Goal: Communication & Community: Ask a question

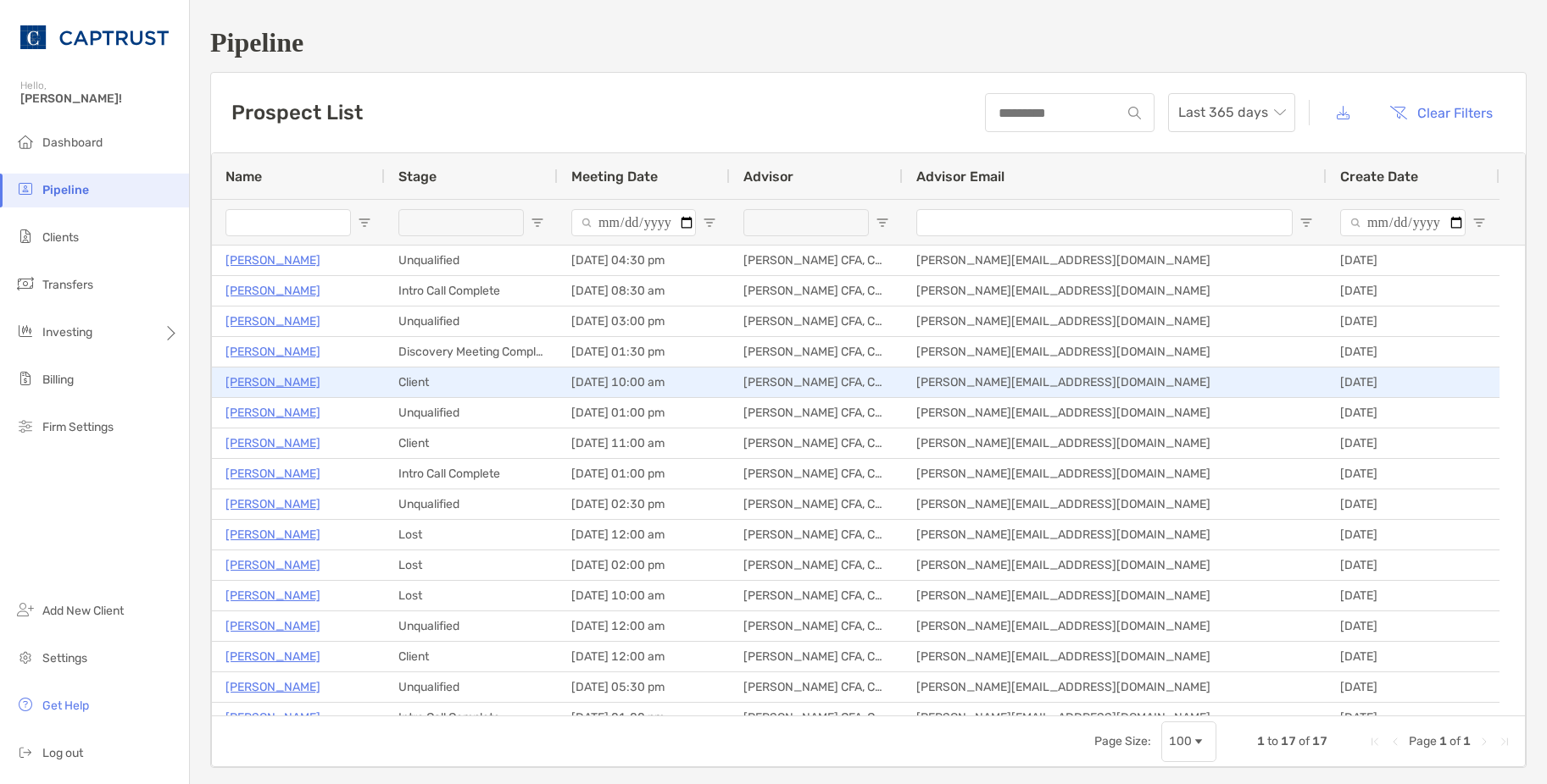
click at [279, 385] on p "[PERSON_NAME]" at bounding box center [273, 382] width 95 height 21
click at [299, 381] on p "Royce Samuel" at bounding box center [273, 382] width 95 height 21
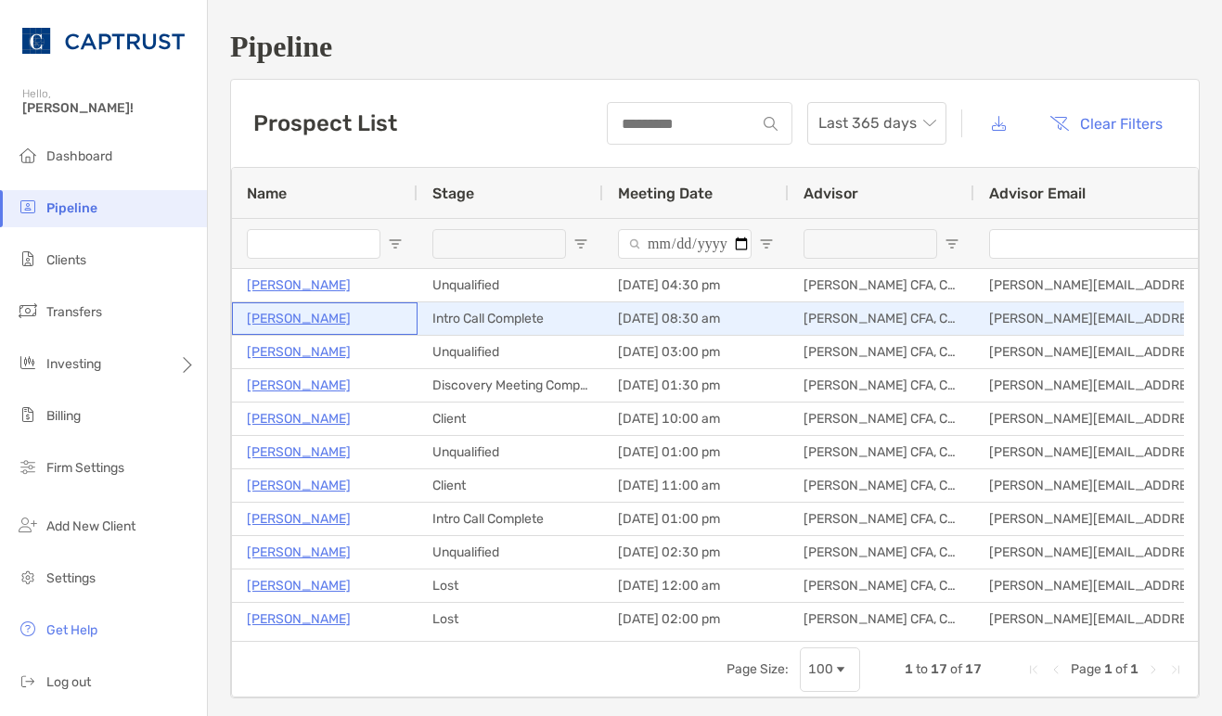
click at [305, 319] on p "Jeff Nobles" at bounding box center [299, 318] width 104 height 23
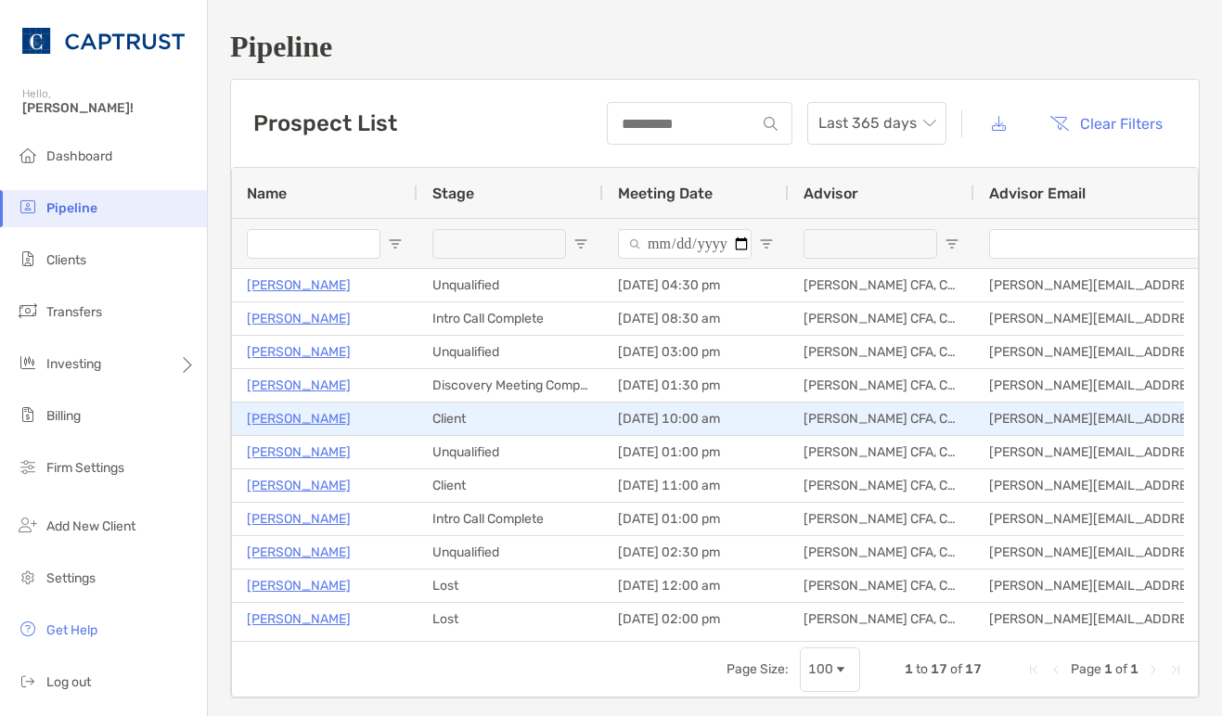
click at [294, 415] on p "Royce Samuel" at bounding box center [299, 418] width 104 height 23
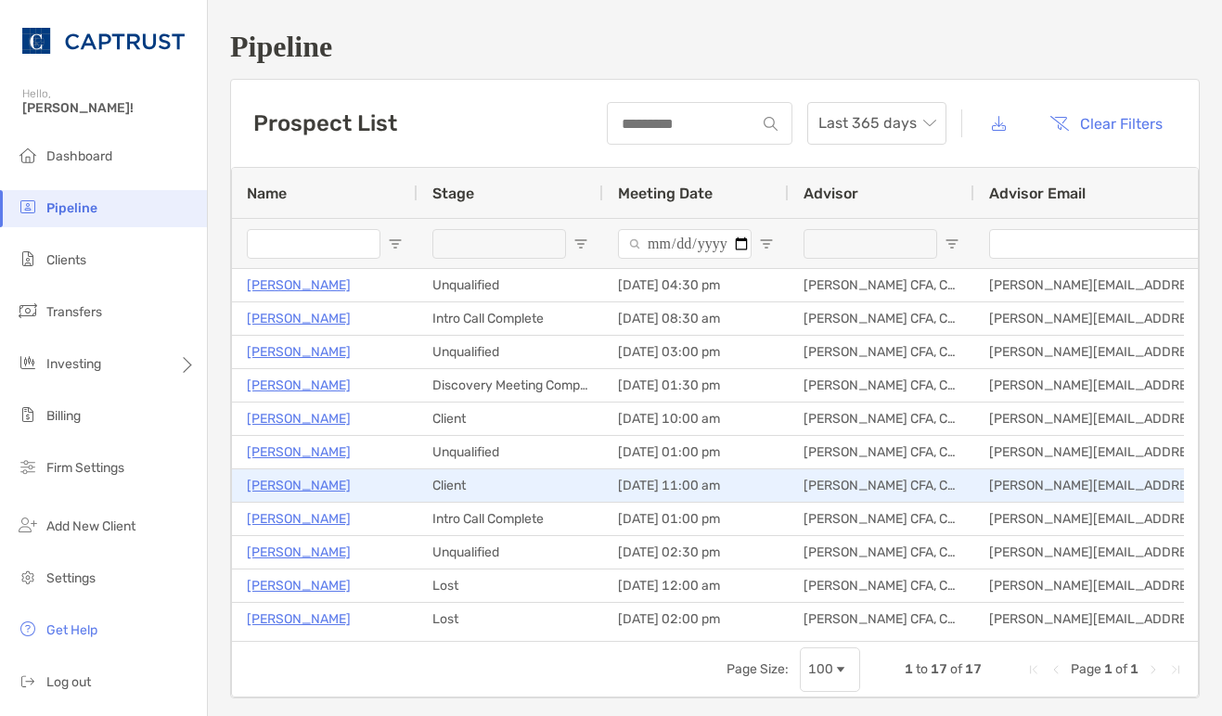
click at [303, 488] on p "[PERSON_NAME]" at bounding box center [299, 485] width 104 height 23
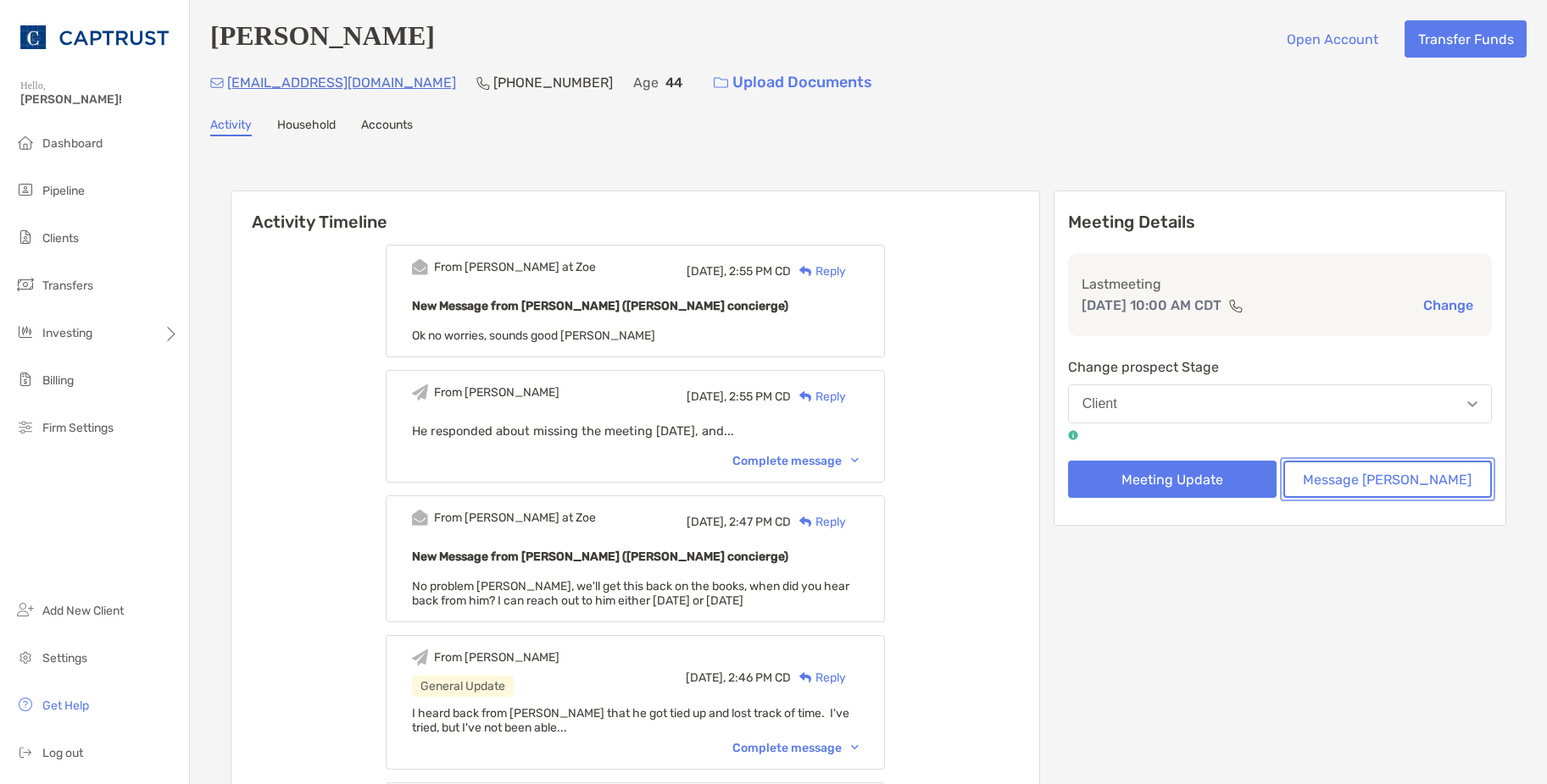
click at [1370, 486] on button "Message Zoe" at bounding box center [1387, 479] width 208 height 37
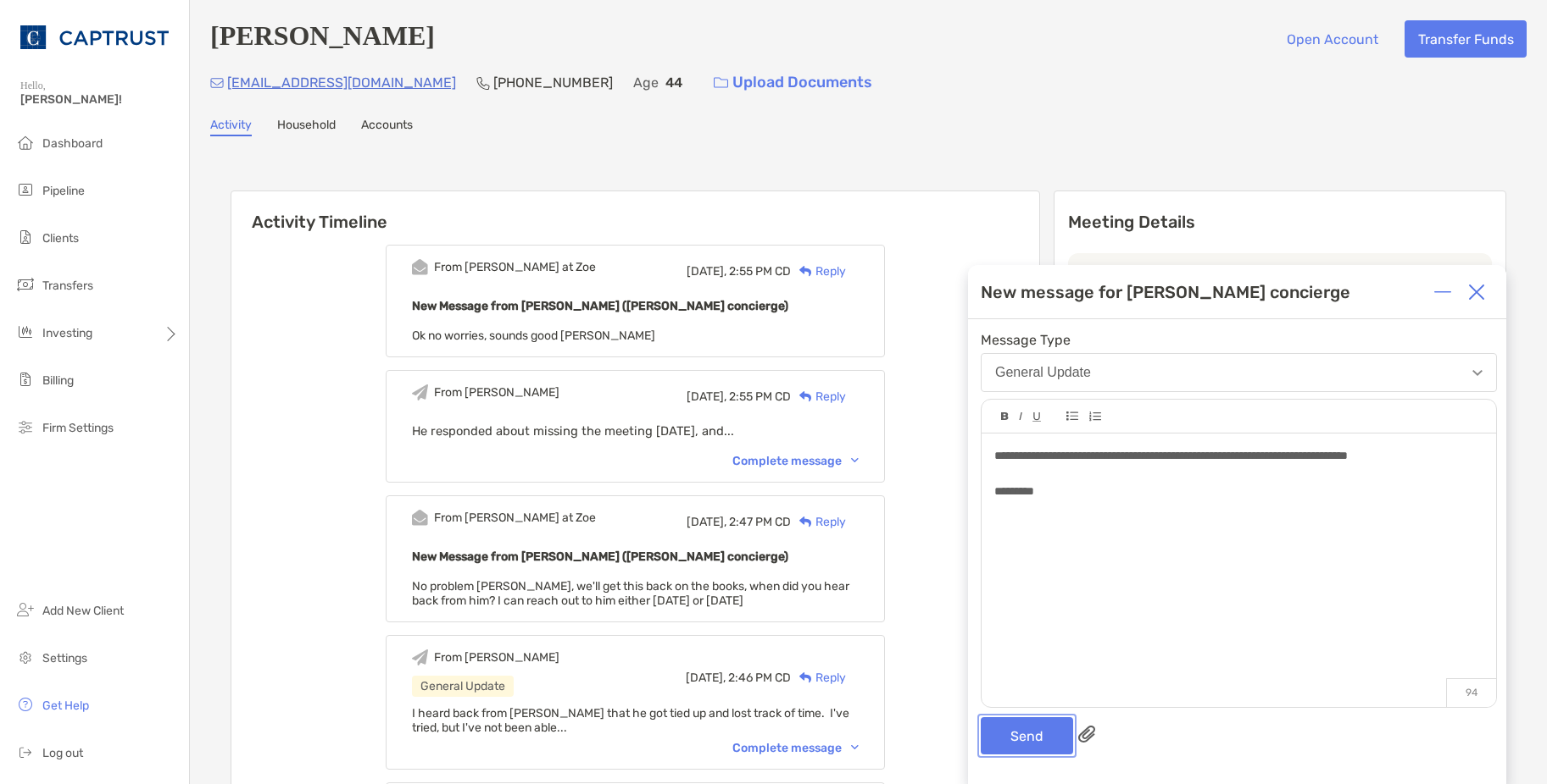
click at [1028, 729] on button "Send" at bounding box center [1026, 736] width 92 height 37
